Goal: Information Seeking & Learning: Learn about a topic

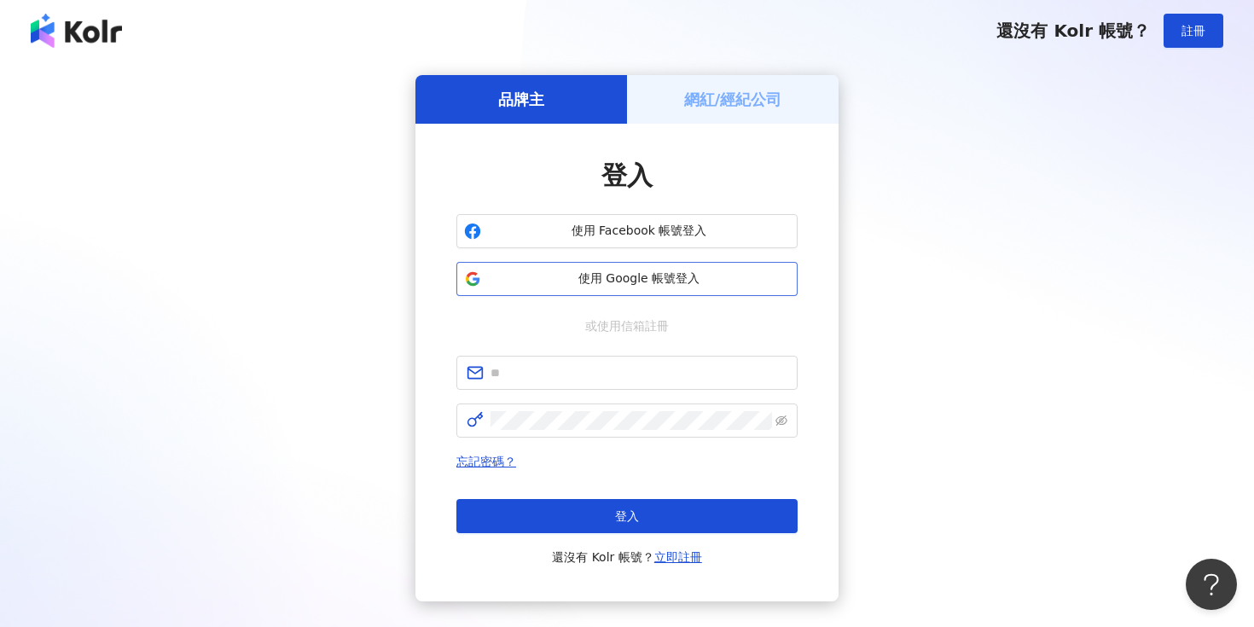
click at [565, 282] on span "使用 Google 帳號登入" at bounding box center [639, 278] width 302 height 17
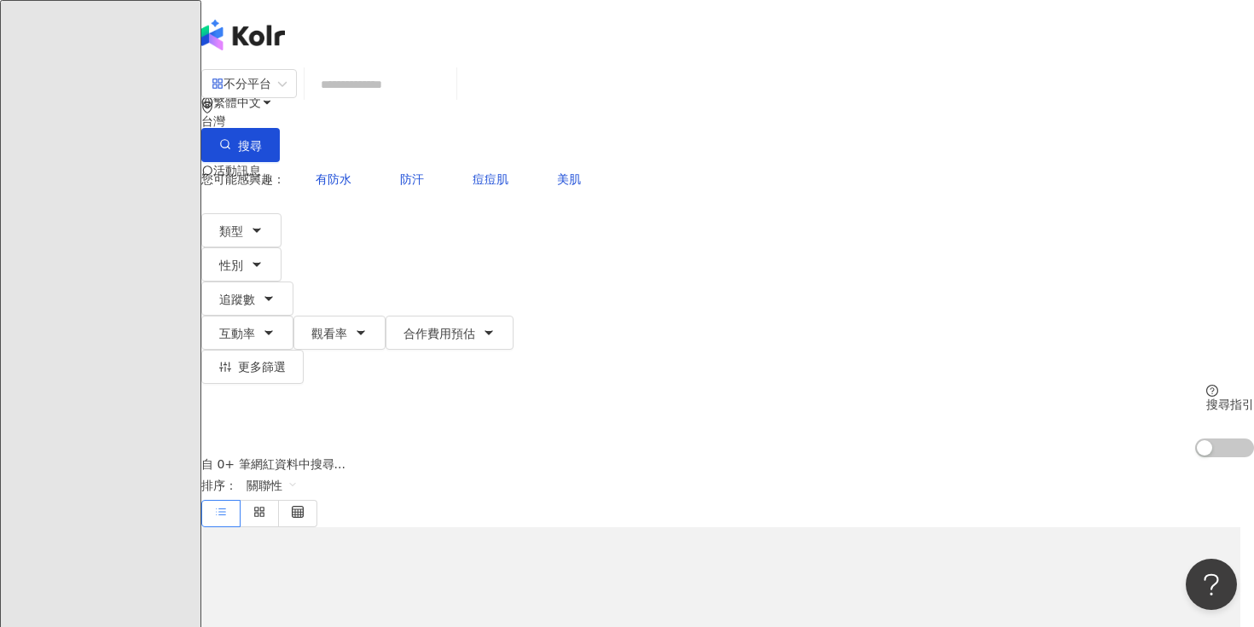
click at [450, 98] on input "search" at bounding box center [380, 84] width 138 height 32
type input "**********"
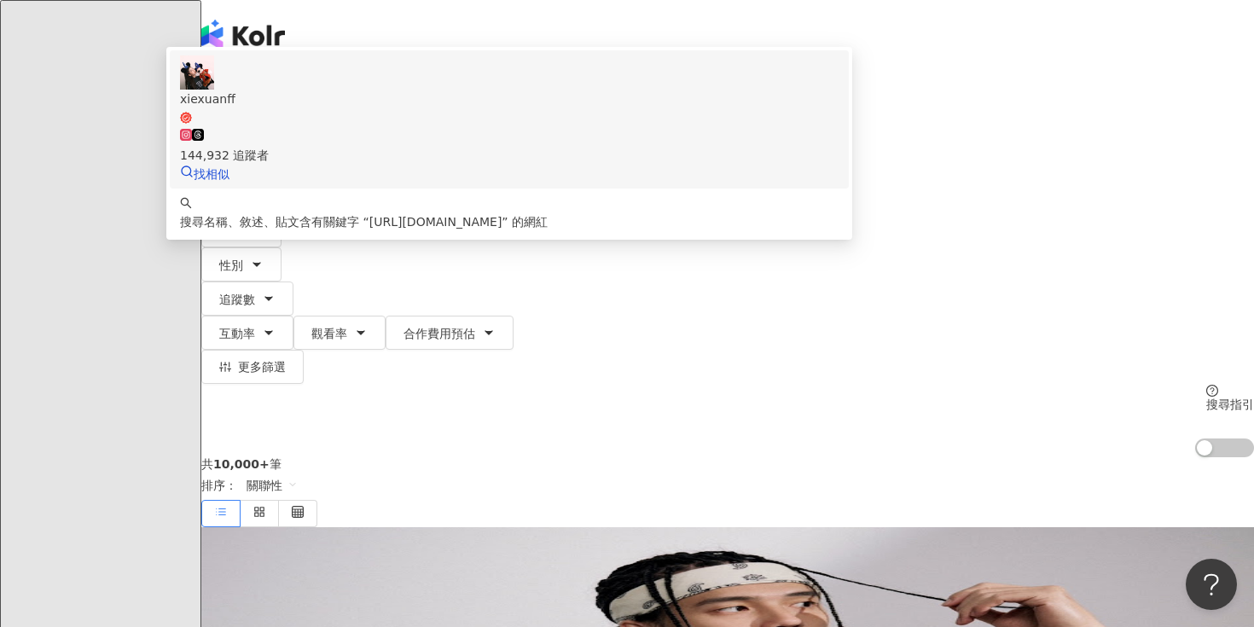
click at [527, 165] on div "144,932 追蹤者" at bounding box center [509, 146] width 659 height 38
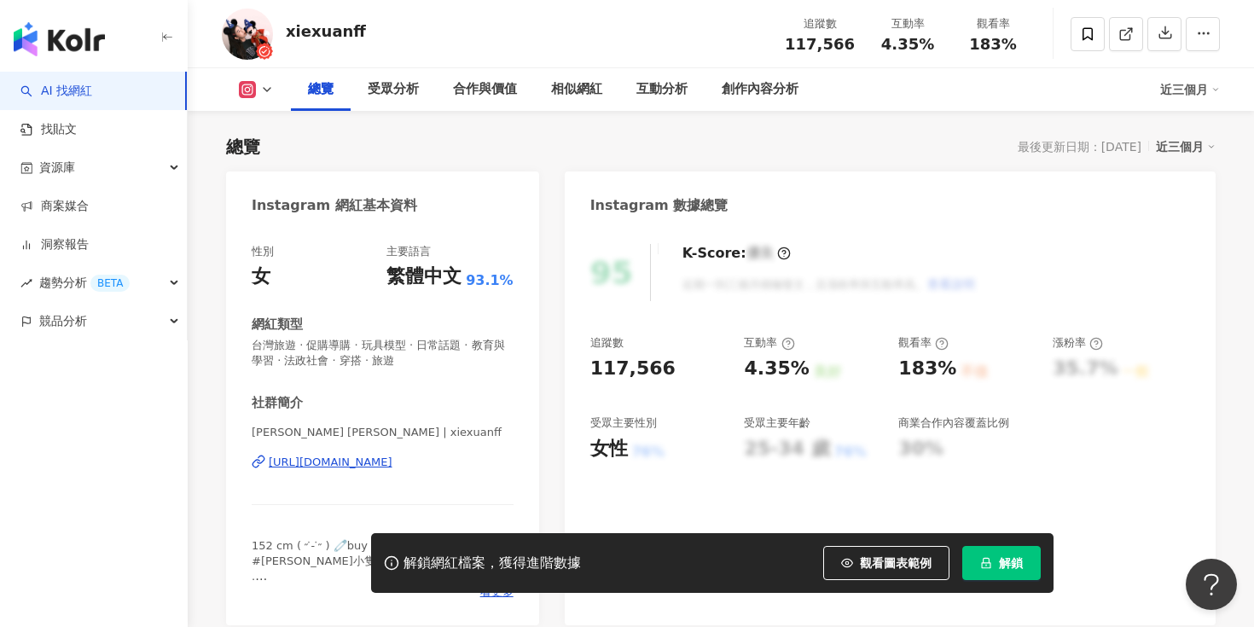
click at [1018, 563] on span "解鎖" at bounding box center [1011, 563] width 24 height 14
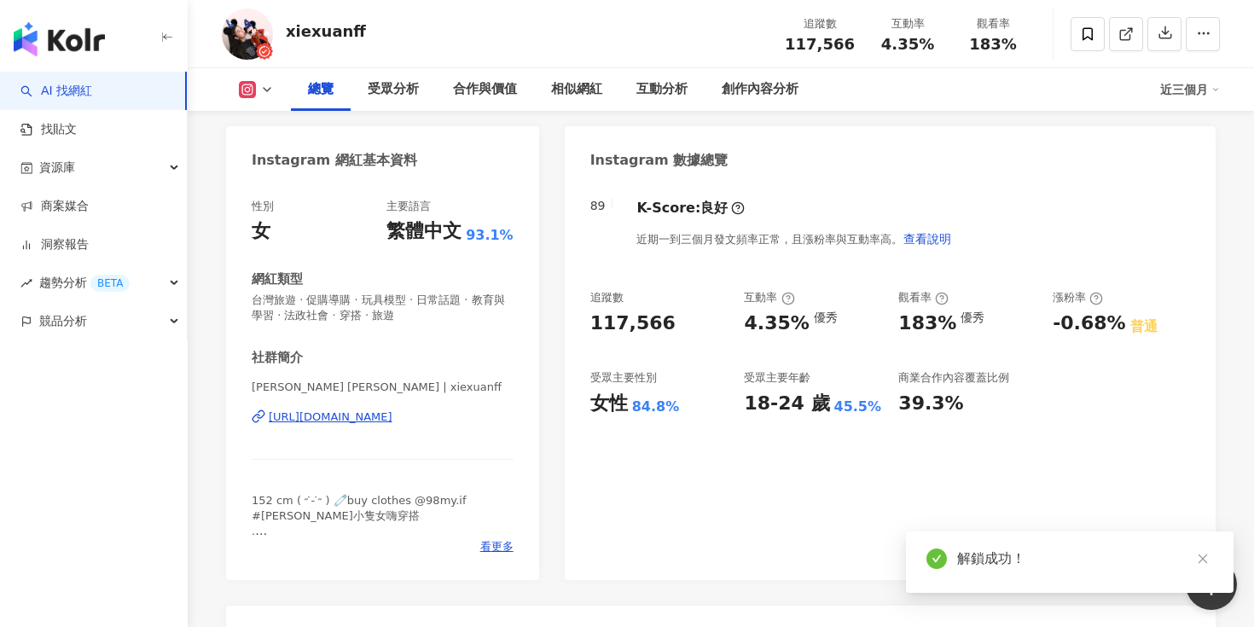
scroll to position [93, 0]
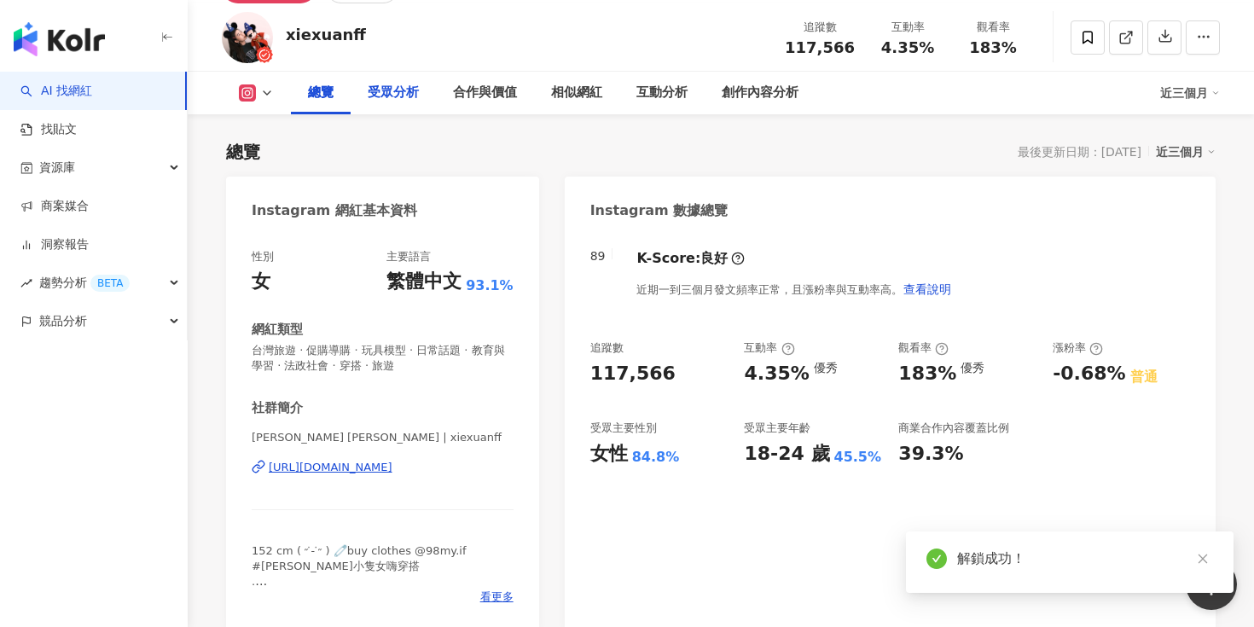
click at [391, 102] on div "受眾分析" at bounding box center [393, 93] width 51 height 20
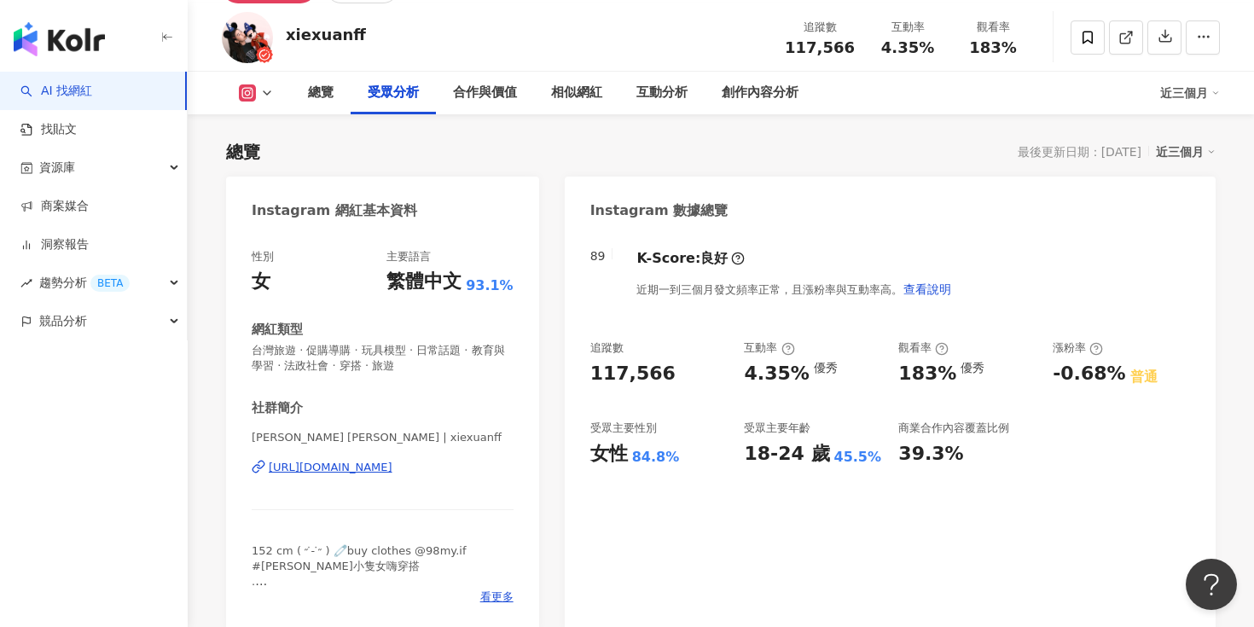
scroll to position [1472, 0]
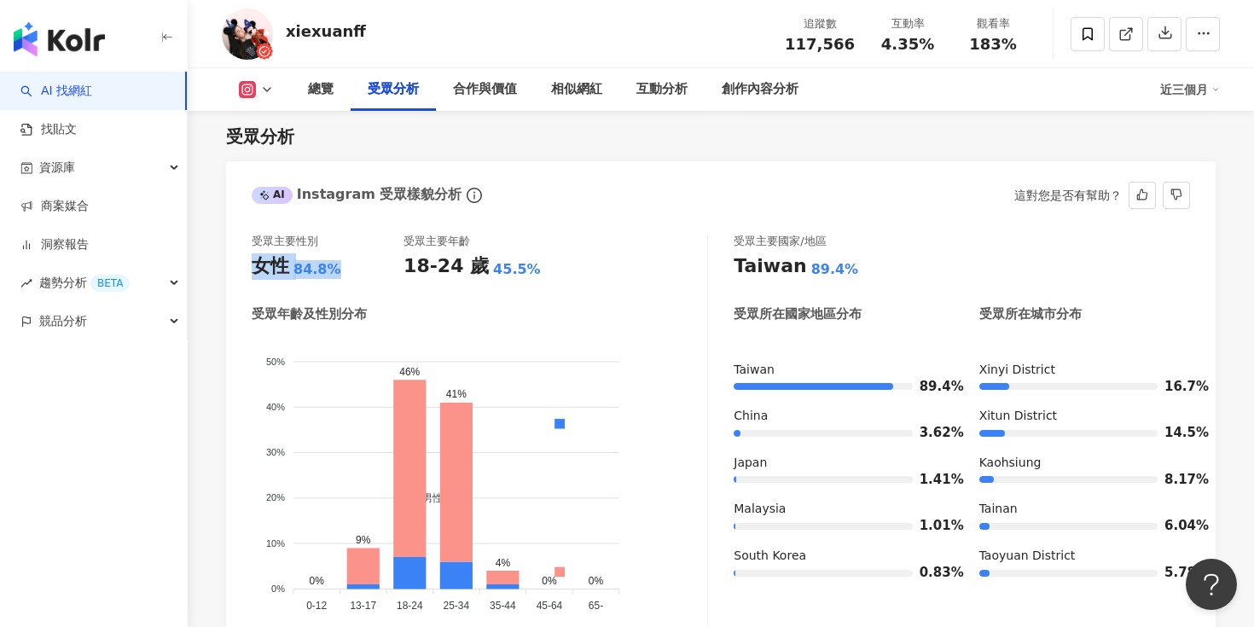
drag, startPoint x: 332, startPoint y: 270, endPoint x: 250, endPoint y: 268, distance: 81.9
click at [250, 268] on div "受眾主要性別 女性 84.8% 受眾主要年齡 18-24 歲 45.5% 受眾年齡及性別分布 男性 女性 50% 50% 40% 40% 30% 30% 20…" at bounding box center [721, 437] width 990 height 441
copy div "女性 84.8%"
click at [493, 274] on div "45.5%" at bounding box center [517, 269] width 48 height 19
drag, startPoint x: 484, startPoint y: 274, endPoint x: 530, endPoint y: 274, distance: 46.1
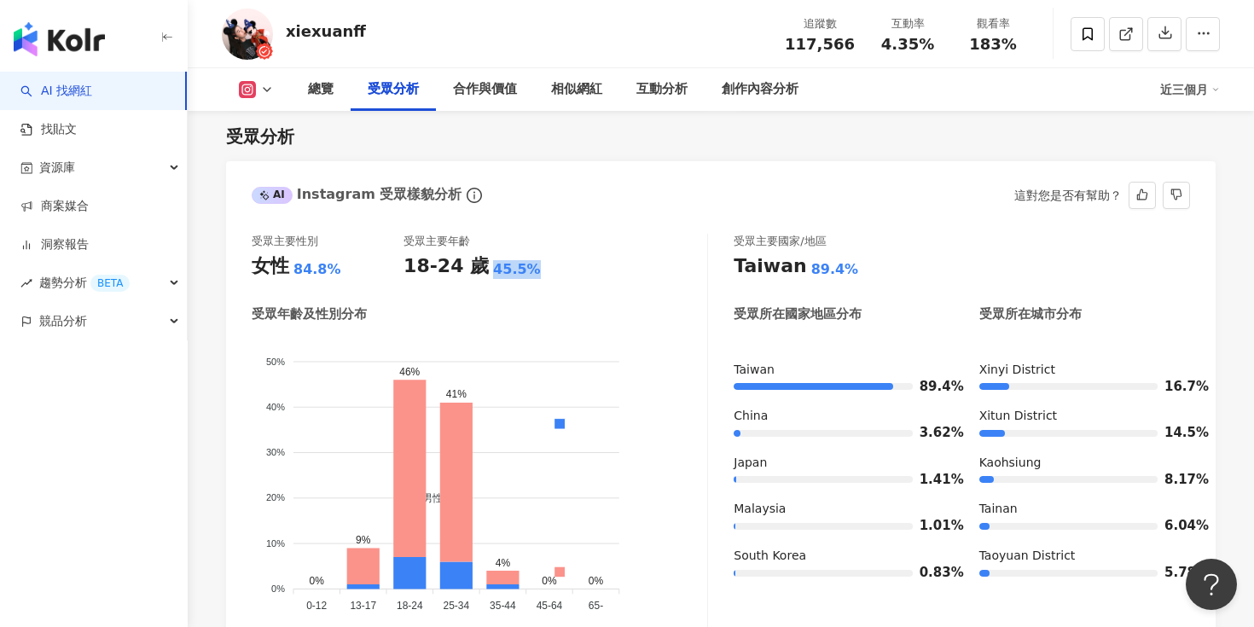
click at [530, 274] on div "18-24 歲 45.5%" at bounding box center [480, 266] width 152 height 26
copy div "45.5%"
